Goal: Information Seeking & Learning: Learn about a topic

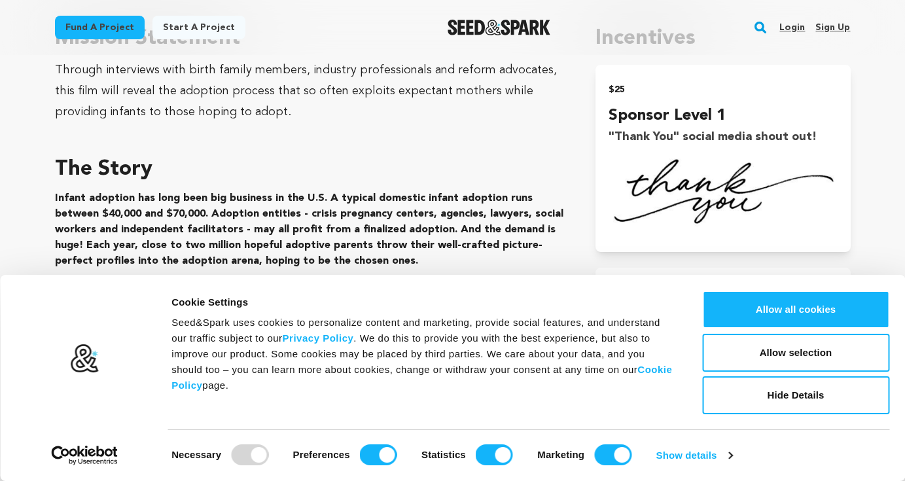
scroll to position [791, 0]
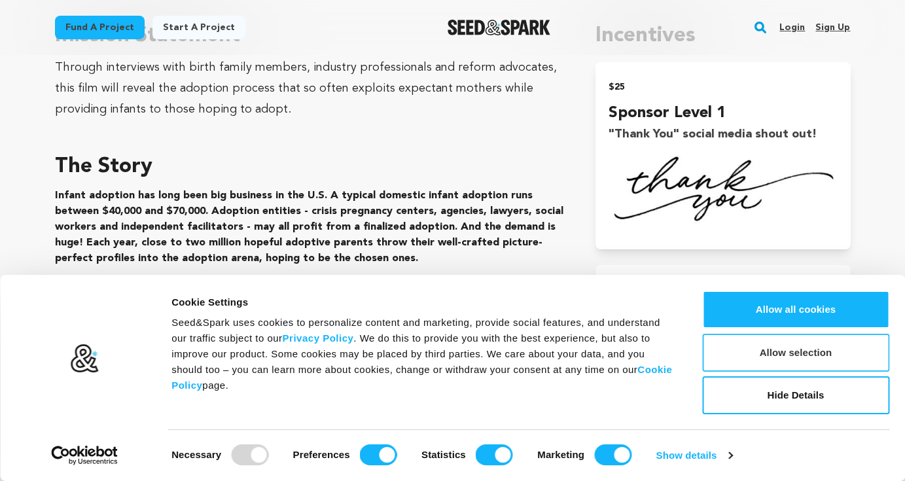
click at [774, 348] on button "Allow selection" at bounding box center [795, 353] width 187 height 38
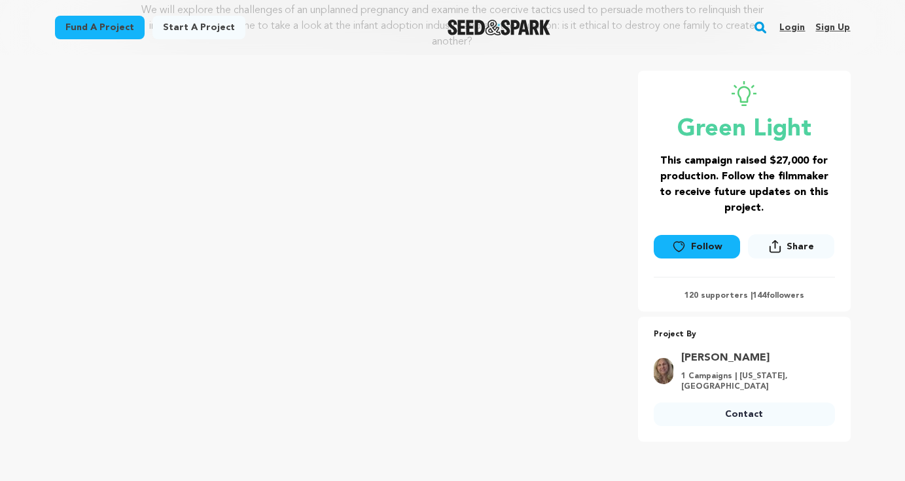
scroll to position [0, 0]
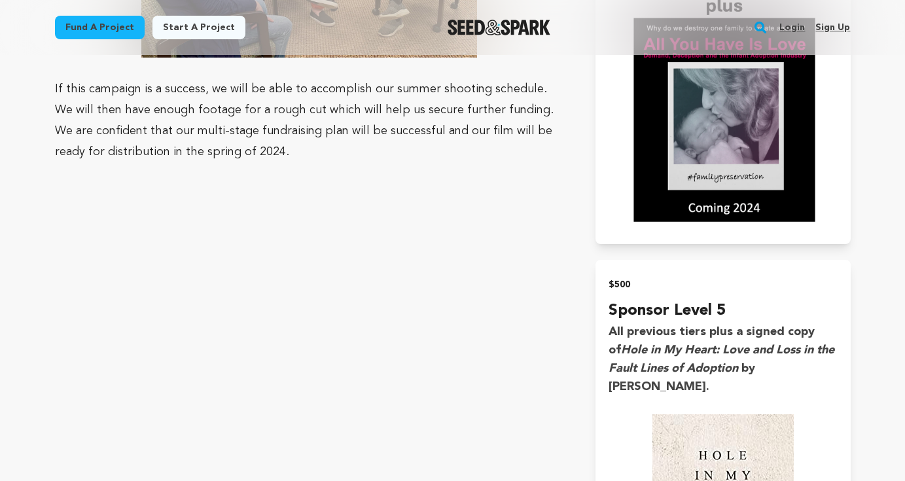
scroll to position [2045, 0]
